Goal: Information Seeking & Learning: Understand process/instructions

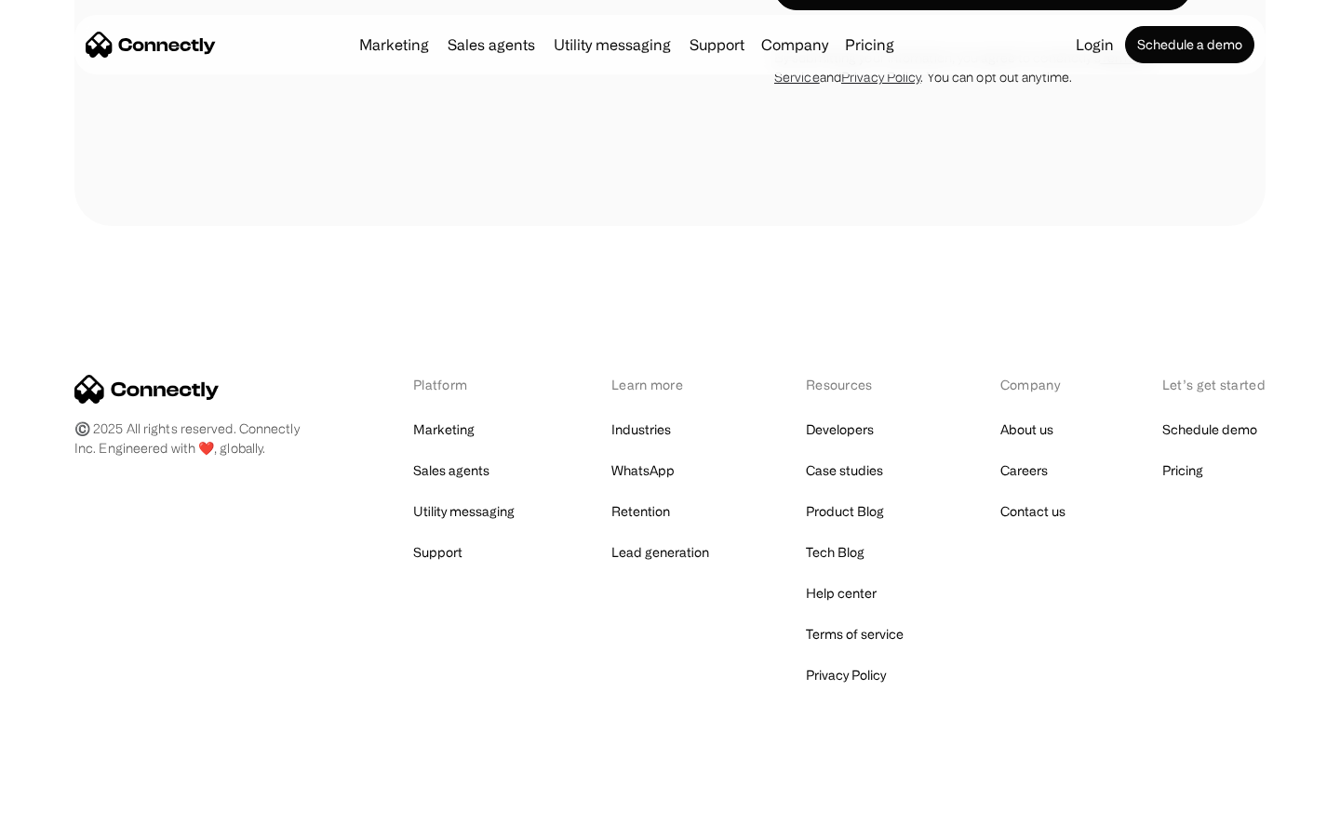
scroll to position [3146, 0]
